Goal: Task Accomplishment & Management: Use online tool/utility

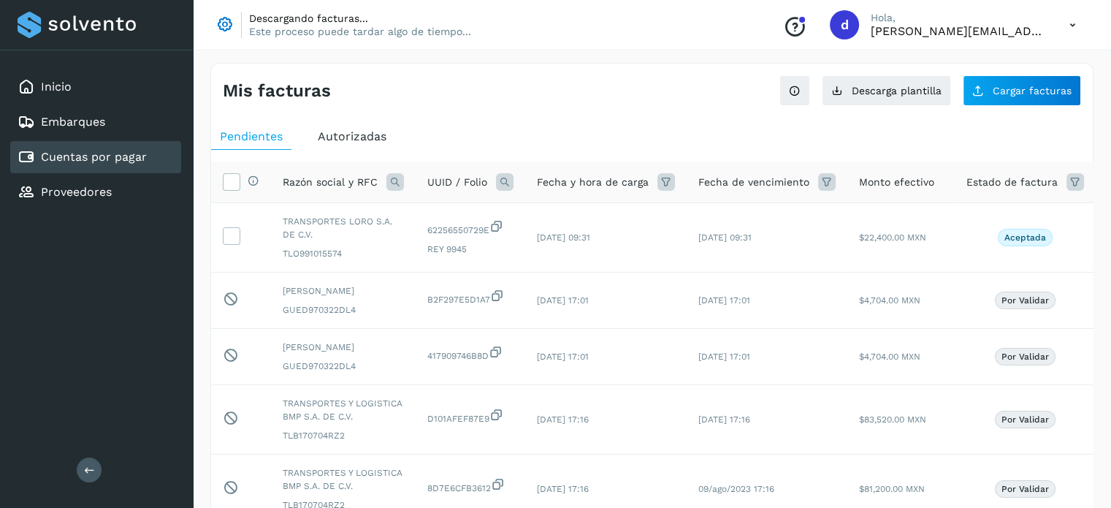
click at [222, 28] on icon at bounding box center [225, 25] width 20 height 20
click at [222, 28] on icon at bounding box center [224, 24] width 18 height 18
click at [74, 96] on div "Inicio" at bounding box center [95, 87] width 171 height 32
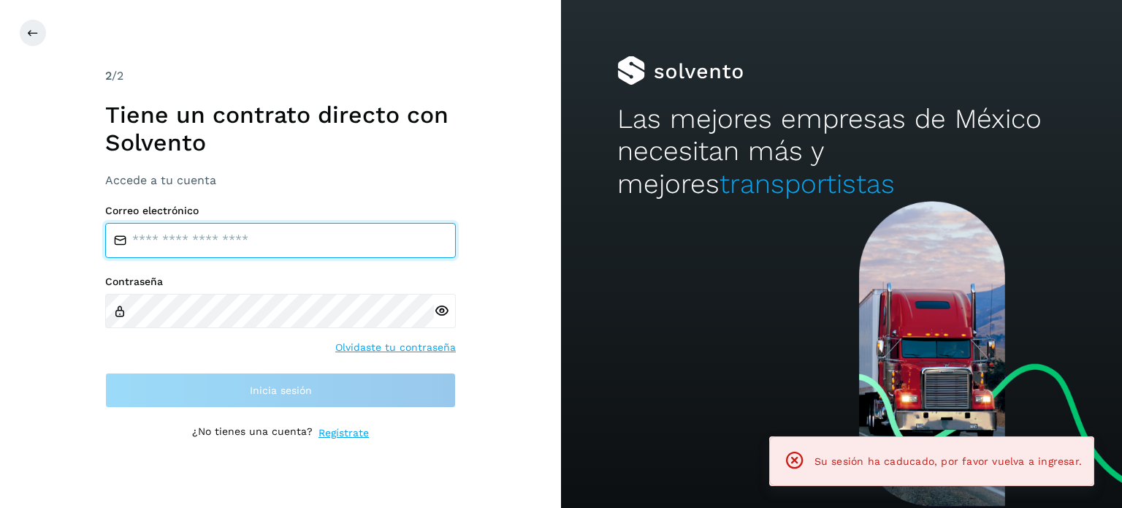
type input "**********"
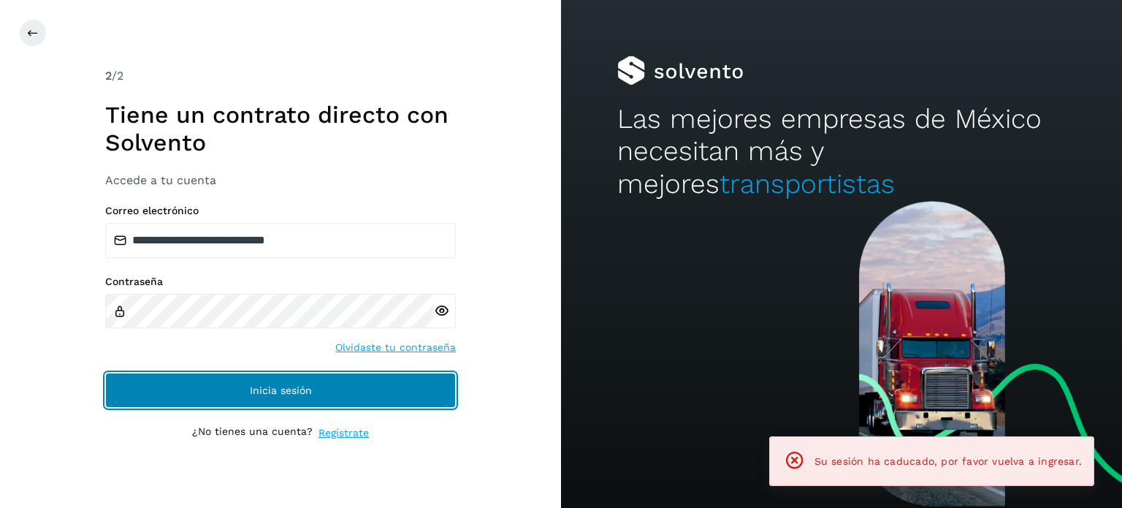
click at [166, 387] on button "Inicia sesión" at bounding box center [280, 389] width 351 height 35
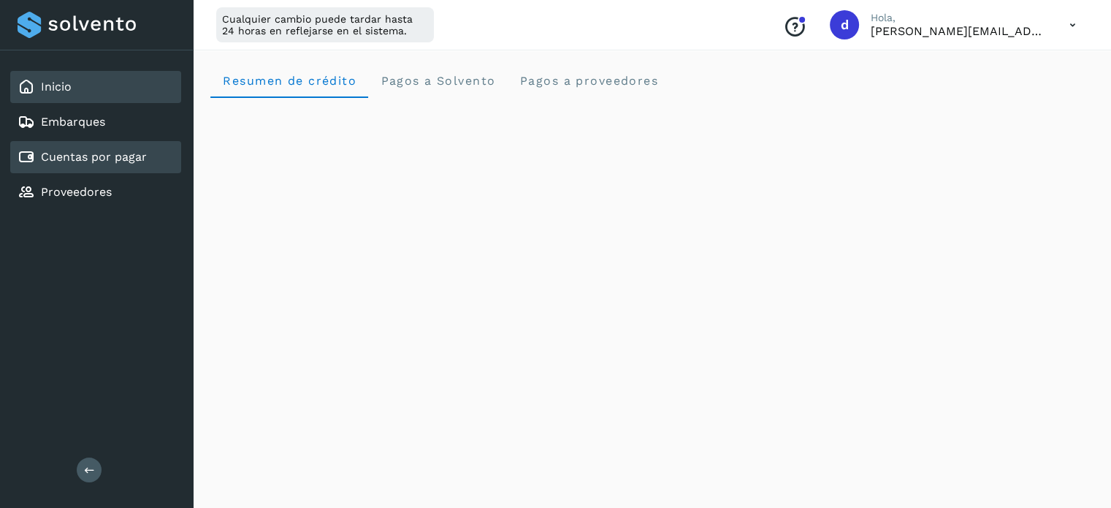
click at [118, 158] on link "Cuentas por pagar" at bounding box center [94, 157] width 106 height 14
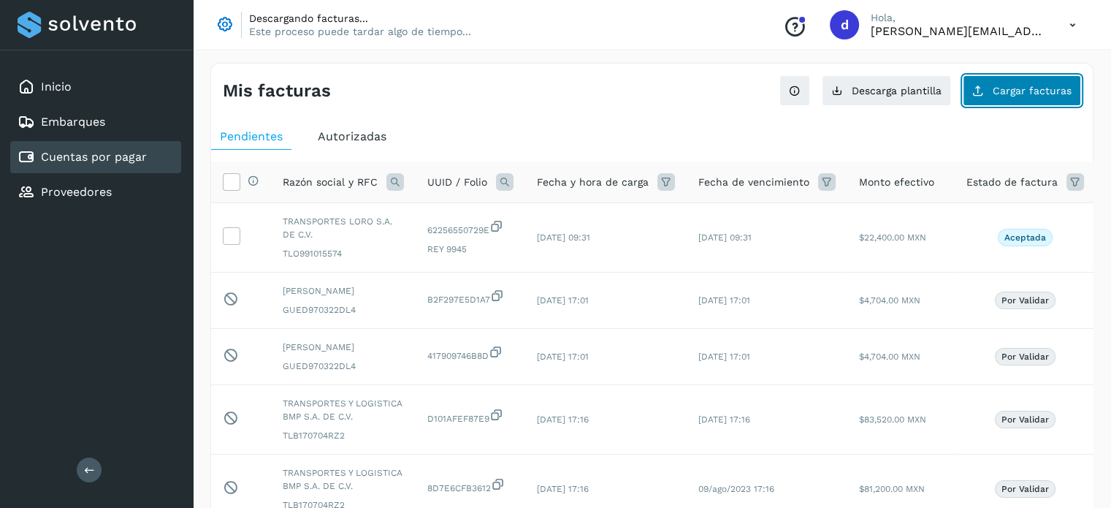
click at [1003, 85] on span "Cargar facturas" at bounding box center [1032, 90] width 79 height 10
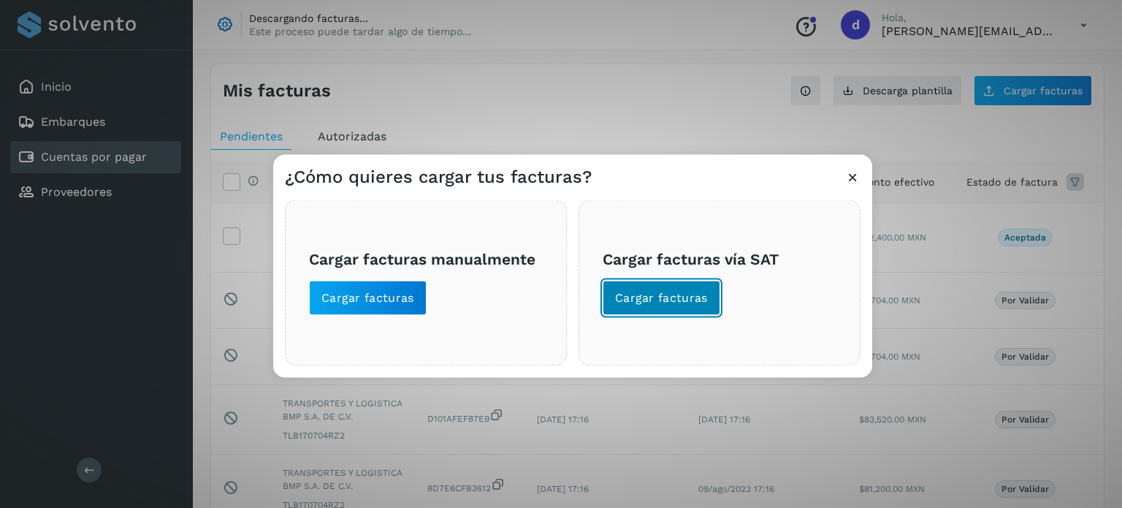
click at [641, 292] on span "Cargar facturas" at bounding box center [661, 297] width 93 height 16
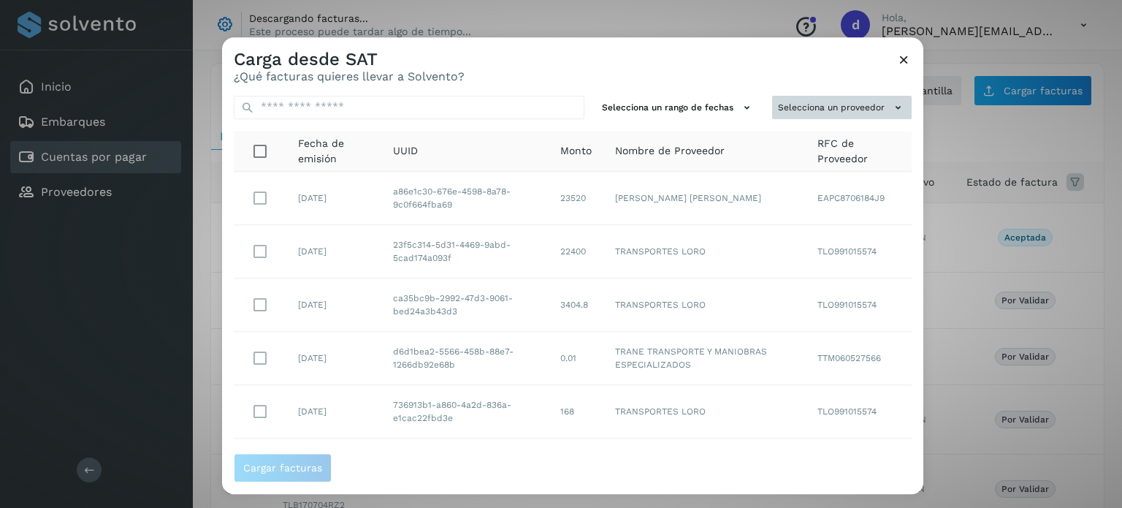
click at [815, 115] on button "Selecciona un proveedor" at bounding box center [841, 108] width 139 height 24
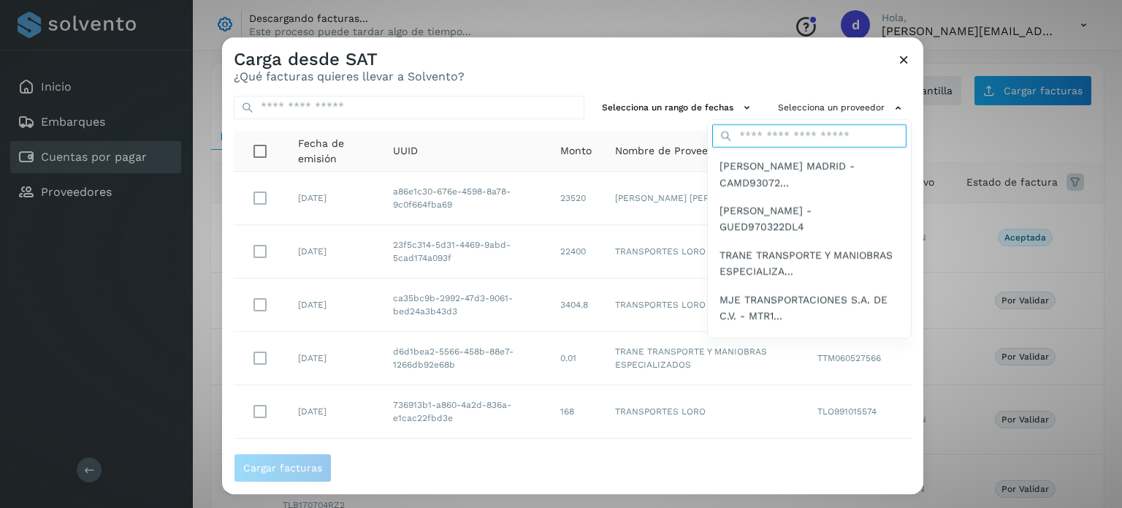
click at [760, 141] on input "text" at bounding box center [809, 136] width 194 height 23
type input "***"
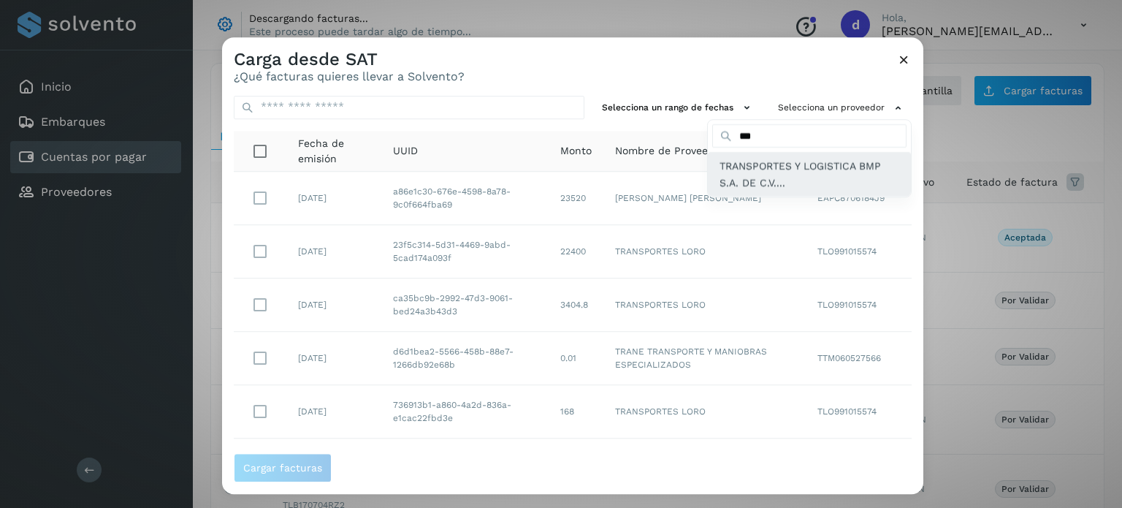
click at [772, 173] on span "TRANSPORTES Y LOGISTICA BMP S.A. DE C.V...." at bounding box center [809, 174] width 180 height 33
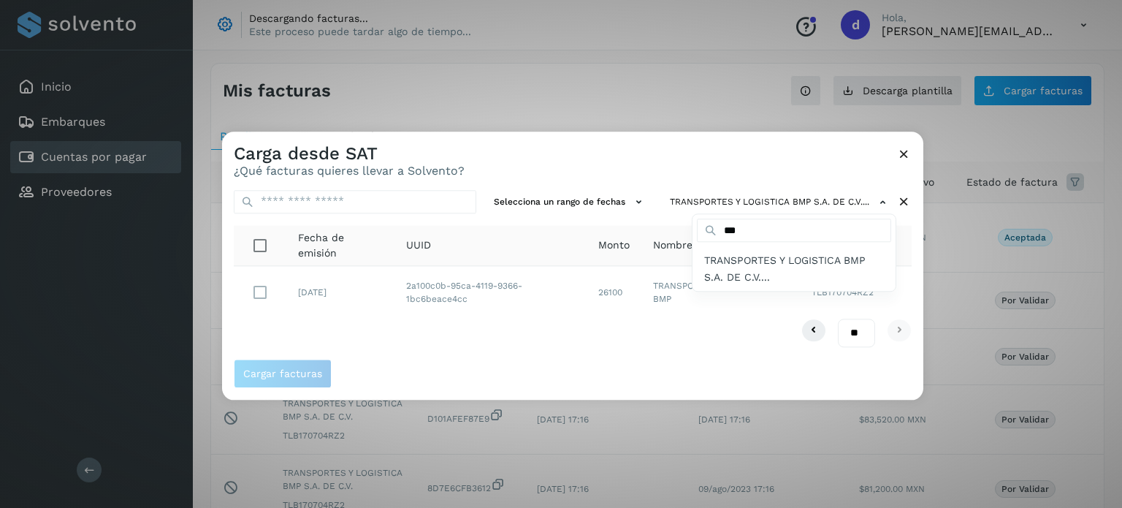
click at [906, 155] on div at bounding box center [783, 385] width 1122 height 508
click at [906, 155] on icon at bounding box center [903, 153] width 15 height 15
